Goal: Find specific page/section: Find specific page/section

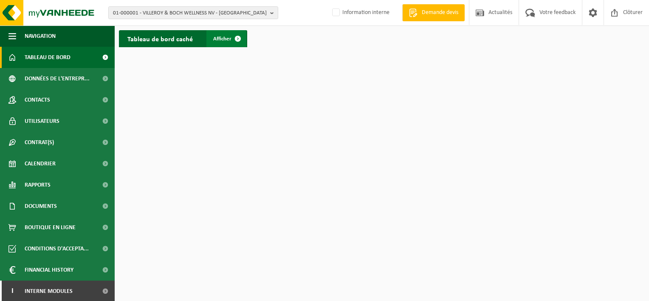
click at [238, 39] on span at bounding box center [237, 38] width 17 height 17
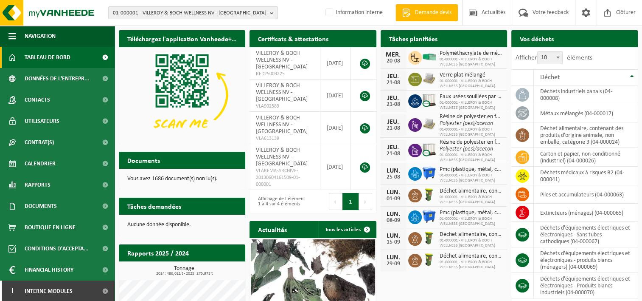
click at [246, 12] on span "01-000001 - VILLEROY & BOCH WELLNESS NV - ROESELARE" at bounding box center [190, 13] width 154 height 13
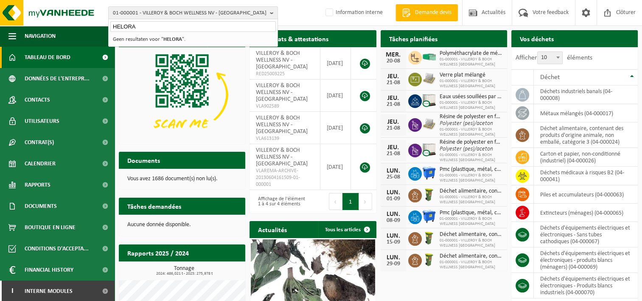
type input "HELORA"
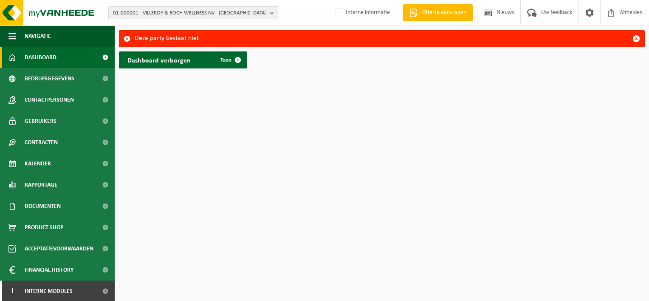
click at [271, 13] on b "button" at bounding box center [274, 13] width 8 height 12
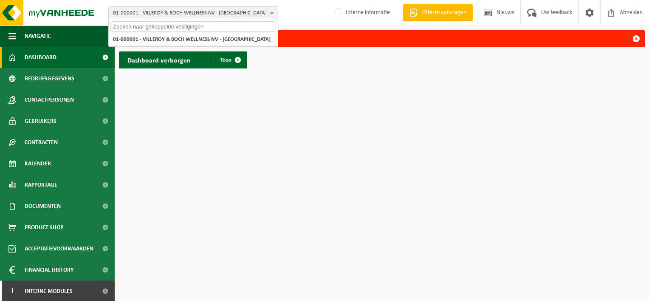
click at [142, 24] on input "text" at bounding box center [193, 26] width 166 height 11
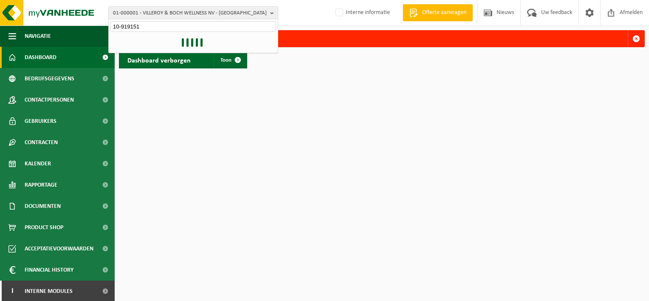
type input "10-919151"
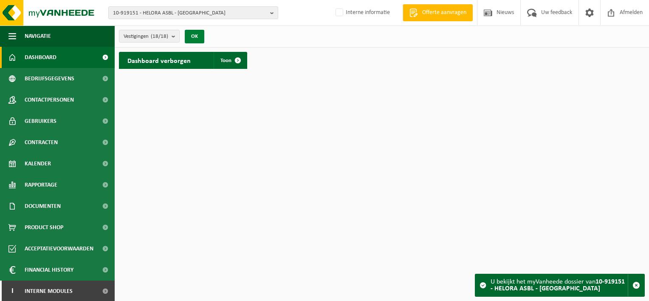
click at [199, 40] on button "OK" at bounding box center [195, 37] width 20 height 14
click at [197, 37] on button "OK" at bounding box center [195, 37] width 20 height 14
click at [39, 16] on img at bounding box center [51, 12] width 102 height 25
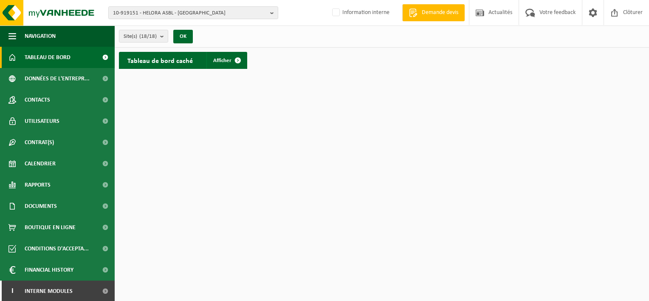
drag, startPoint x: 14, startPoint y: 11, endPoint x: 284, endPoint y: 158, distance: 307.0
click at [284, 158] on html "10-919151 - HELORA ASBL - MONS 10-919151 - HELORA ASBL - MONS 10-938107 - CHU H…" at bounding box center [324, 150] width 649 height 301
click at [79, 11] on img at bounding box center [51, 12] width 102 height 25
click at [219, 59] on span "Afficher" at bounding box center [222, 61] width 18 height 6
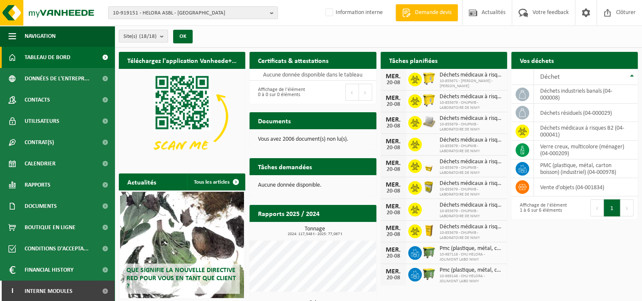
click at [160, 34] on button "Site(s) (18/18)" at bounding box center [143, 36] width 49 height 13
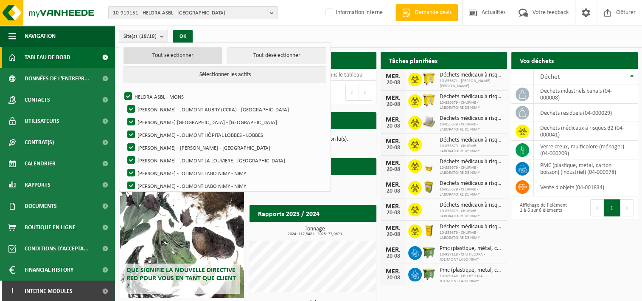
click at [174, 58] on button "Tout sélectionner" at bounding box center [173, 55] width 99 height 17
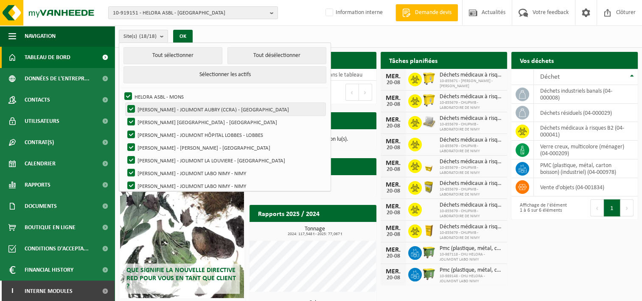
click at [182, 109] on label "[PERSON_NAME] - JOLIMONT AUBRY (CCRA) - [GEOGRAPHIC_DATA]" at bounding box center [226, 109] width 200 height 13
click at [124, 103] on input "[PERSON_NAME] - JOLIMONT AUBRY (CCRA) - [GEOGRAPHIC_DATA]" at bounding box center [124, 102] width 0 height 0
checkbox input "false"
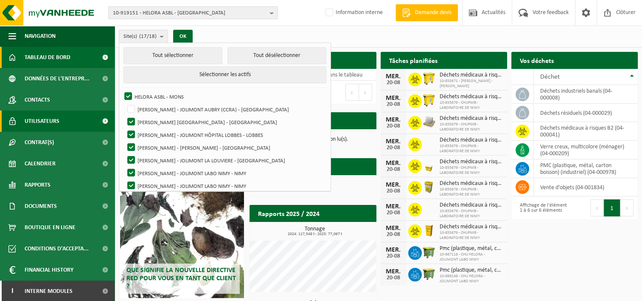
click at [96, 121] on span at bounding box center [105, 120] width 19 height 21
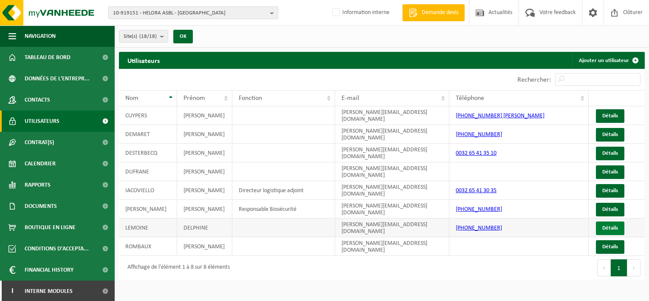
click at [607, 230] on link "Détails" at bounding box center [610, 228] width 28 height 14
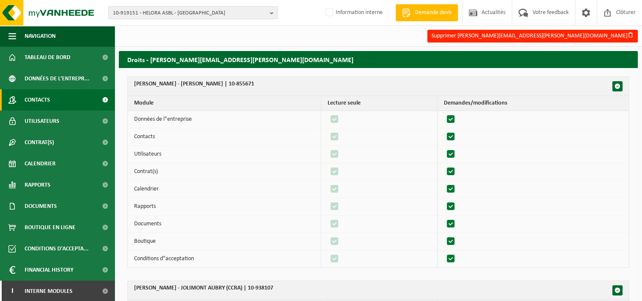
click at [59, 103] on link "Contacts" at bounding box center [57, 99] width 115 height 21
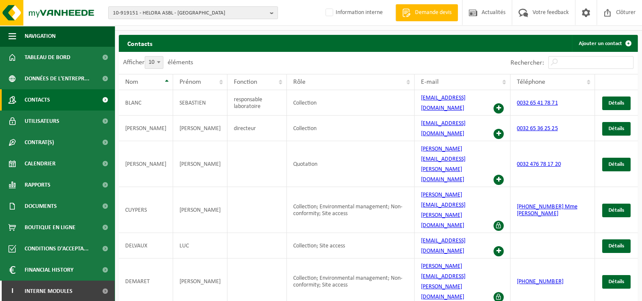
scroll to position [26, 0]
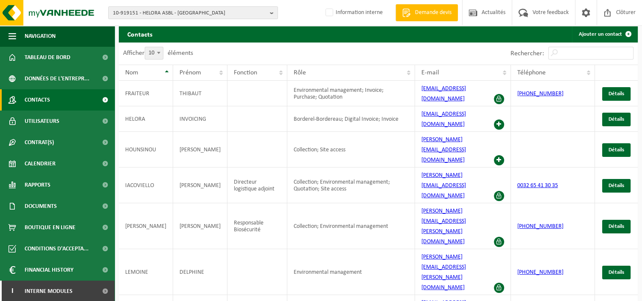
scroll to position [32, 0]
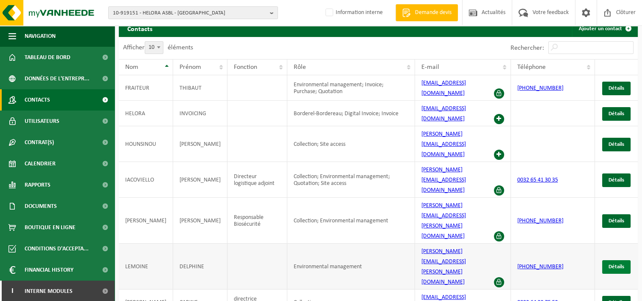
click at [614, 264] on span "Détails" at bounding box center [617, 267] width 16 height 6
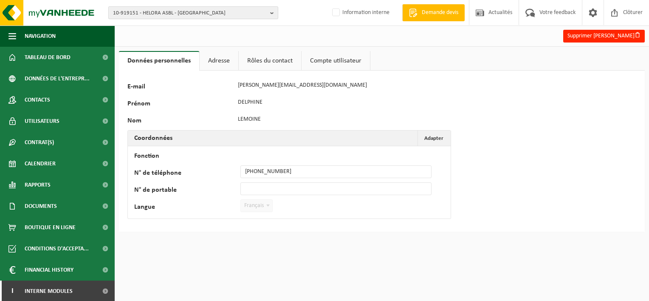
click at [272, 12] on b "button" at bounding box center [274, 13] width 8 height 12
